Goal: Task Accomplishment & Management: Complete application form

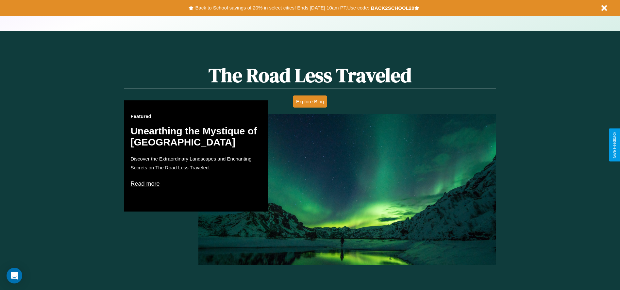
scroll to position [570, 0]
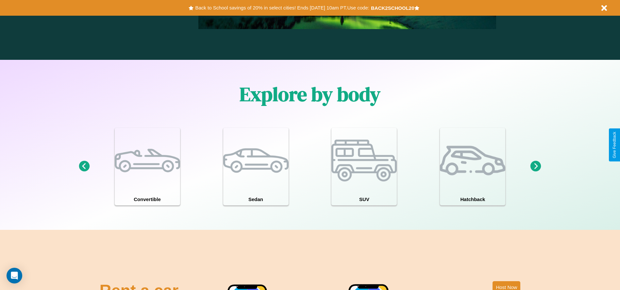
click at [536, 166] on icon at bounding box center [535, 166] width 11 height 11
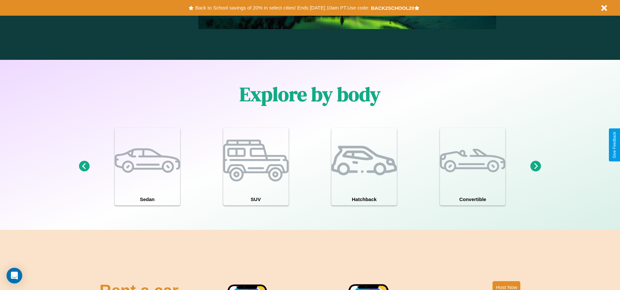
click at [84, 166] on icon at bounding box center [84, 166] width 11 height 11
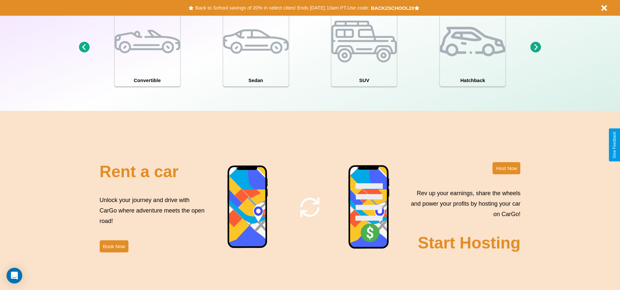
scroll to position [712, 0]
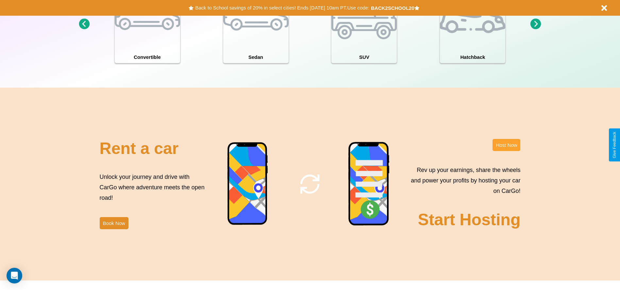
click at [506, 145] on button "Host Now" at bounding box center [506, 145] width 28 height 12
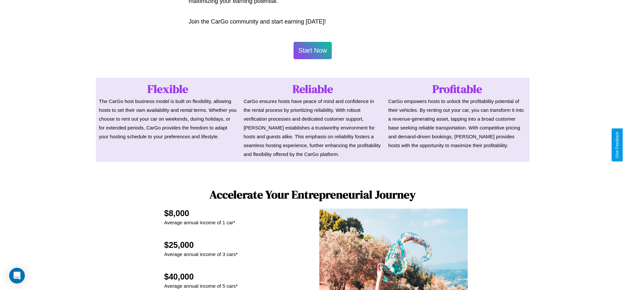
scroll to position [318, 0]
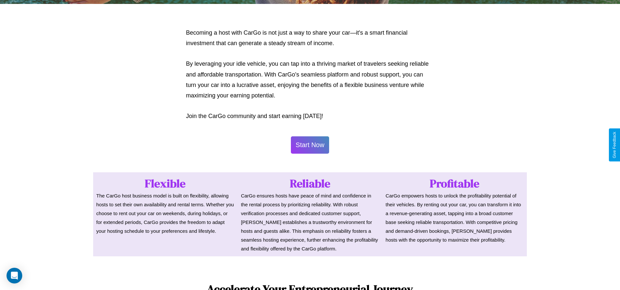
click at [310, 145] on button "Start Now" at bounding box center [310, 144] width 39 height 17
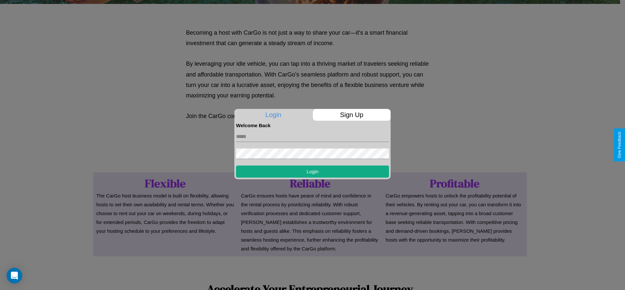
click at [351, 115] on p "Sign Up" at bounding box center [352, 115] width 78 height 12
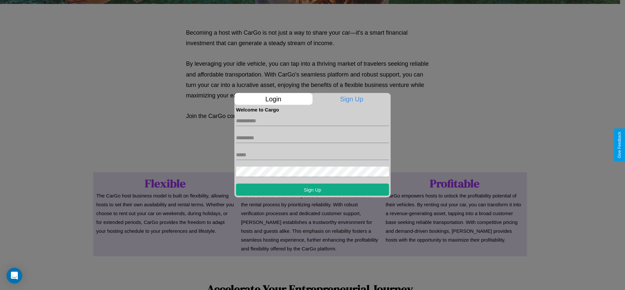
click at [312, 121] on input "text" at bounding box center [312, 120] width 153 height 10
type input "******"
click at [312, 138] on input "text" at bounding box center [312, 137] width 153 height 10
type input "*****"
click at [312, 155] on input "text" at bounding box center [312, 154] width 153 height 10
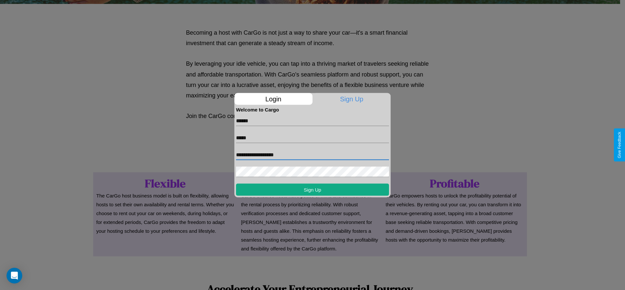
type input "**********"
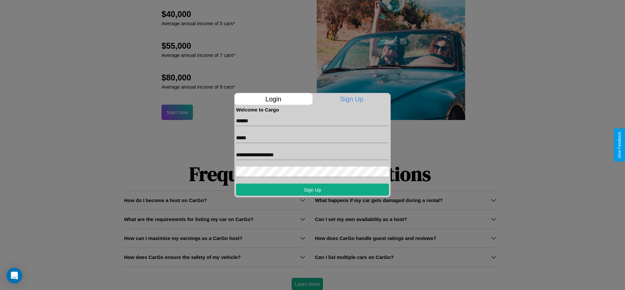
click at [307, 284] on div at bounding box center [312, 145] width 625 height 290
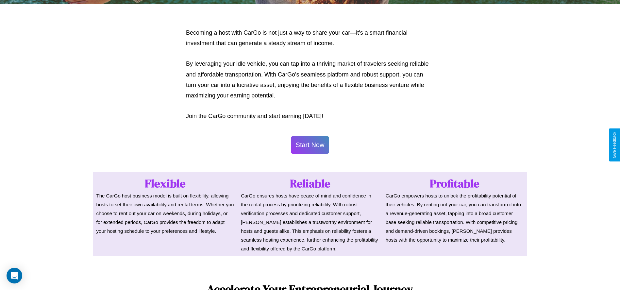
click at [310, 145] on button "Start Now" at bounding box center [310, 144] width 39 height 17
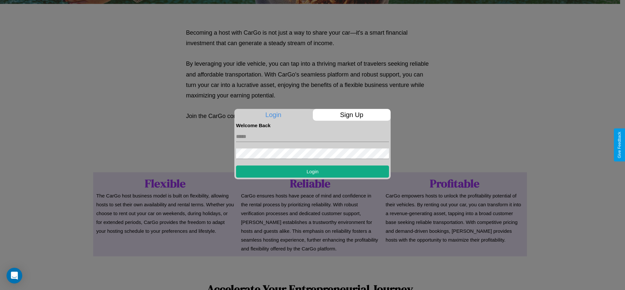
scroll to position [0, 0]
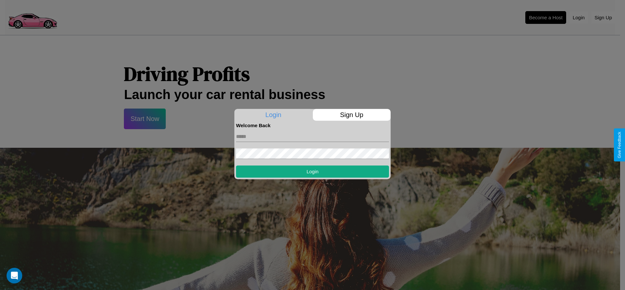
click at [545, 17] on div at bounding box center [312, 145] width 625 height 290
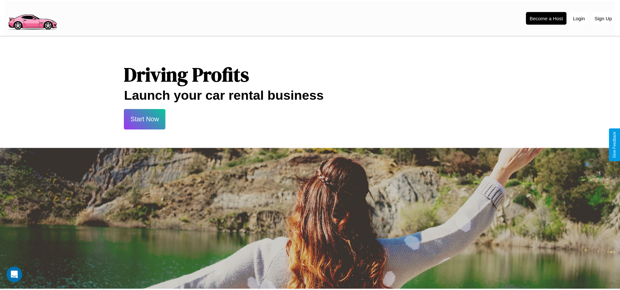
scroll to position [318, 0]
